Goal: Task Accomplishment & Management: Use online tool/utility

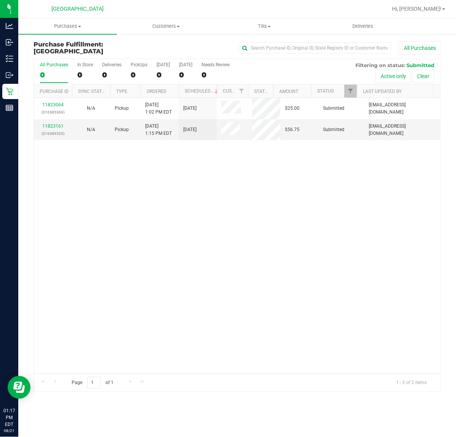
drag, startPoint x: 313, startPoint y: 162, endPoint x: 280, endPoint y: 164, distance: 32.8
click at [310, 162] on div "11823064 (316385369) N/A Pickup [DATE] 1:02 PM EDT 8/21/2025 $25.00 Submitted […" at bounding box center [237, 235] width 407 height 275
click at [54, 128] on div "11823161 (316389320)" at bounding box center [52, 130] width 29 height 14
click at [54, 124] on link "11823161" at bounding box center [52, 125] width 21 height 5
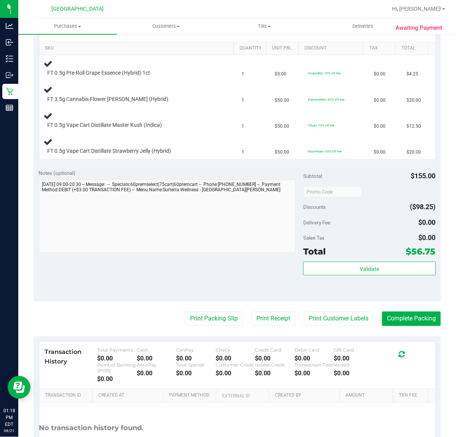
scroll to position [190, 0]
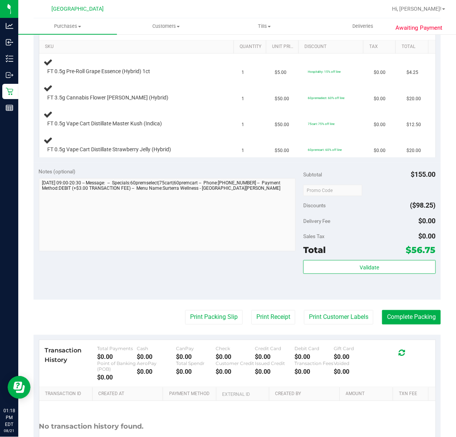
click at [159, 264] on div "Notes (optional) Subtotal $155.00 Discounts ($98.25) Delivery Fee $0.00 Sales T…" at bounding box center [237, 231] width 407 height 137
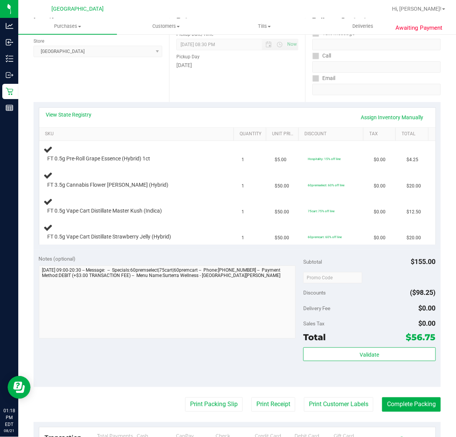
scroll to position [0, 0]
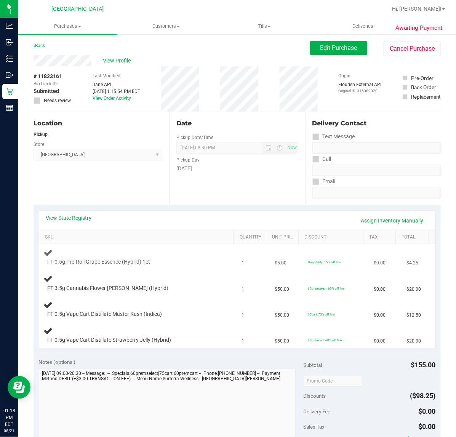
click at [210, 246] on td "FT 0.5g Pre-Roll Grape Essence (Hybrid) 1ct" at bounding box center [138, 257] width 198 height 26
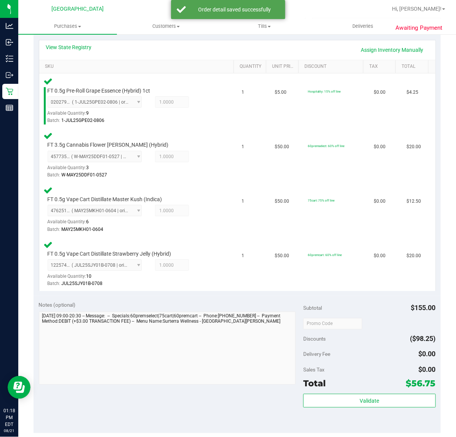
scroll to position [286, 0]
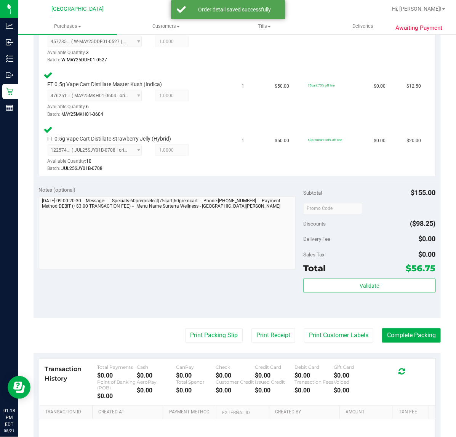
click at [334, 344] on purchase-details "Back Edit Purchase Cancel Purchase View Profile # 11823161 BioTrack ID: - Submi…" at bounding box center [237, 128] width 407 height 746
click at [330, 339] on button "Print Customer Labels" at bounding box center [338, 335] width 69 height 14
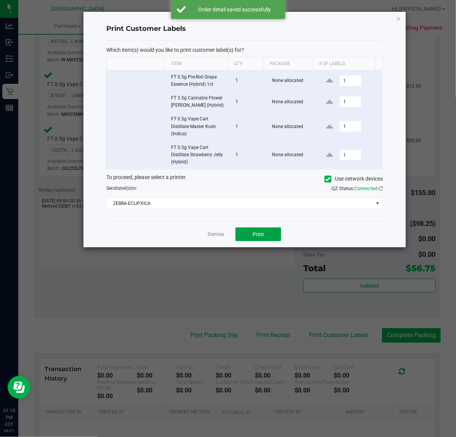
click at [260, 234] on span "Print" at bounding box center [258, 234] width 11 height 6
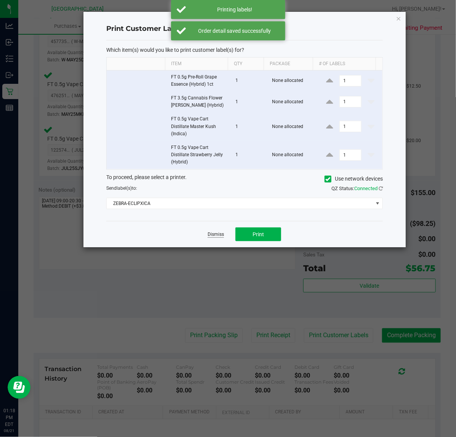
click at [209, 235] on link "Dismiss" at bounding box center [216, 234] width 16 height 6
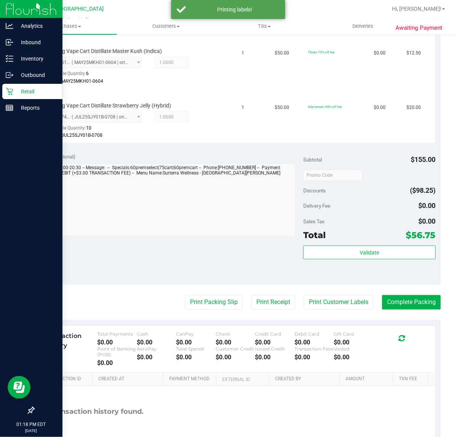
scroll to position [362, 0]
